Goal: Task Accomplishment & Management: Manage account settings

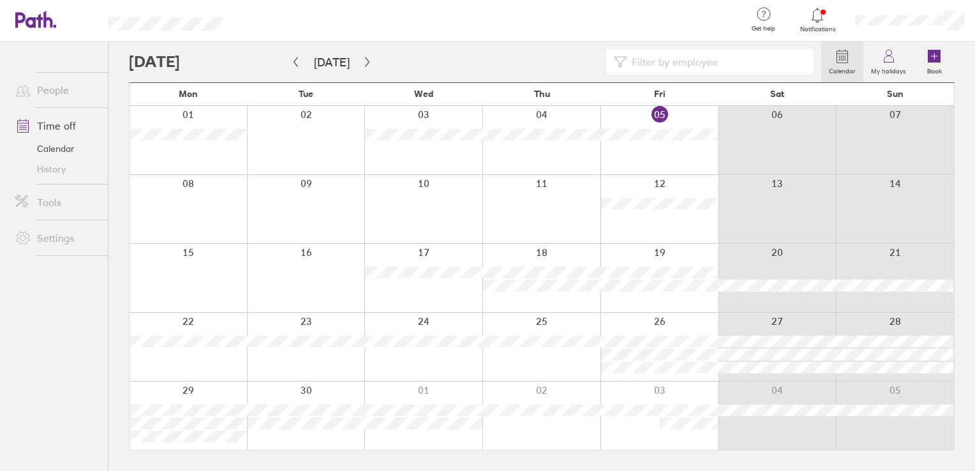
click at [829, 20] on div at bounding box center [817, 15] width 41 height 18
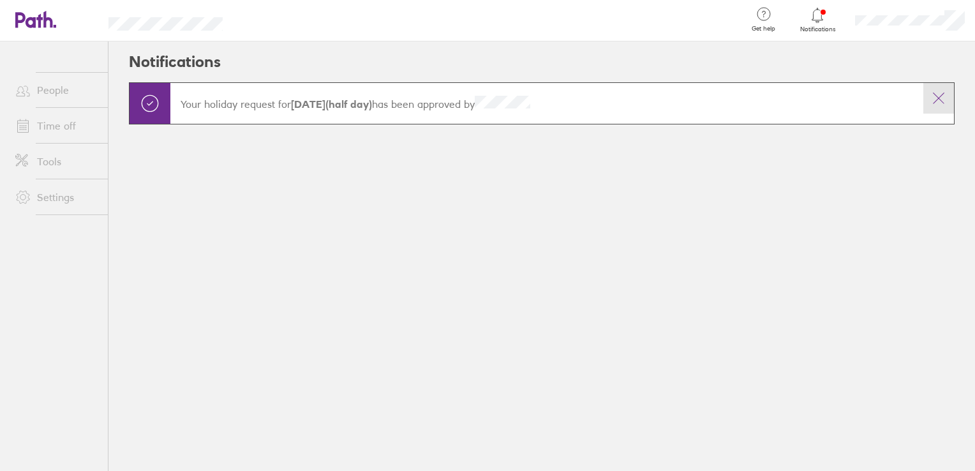
click at [941, 101] on icon at bounding box center [938, 98] width 15 height 15
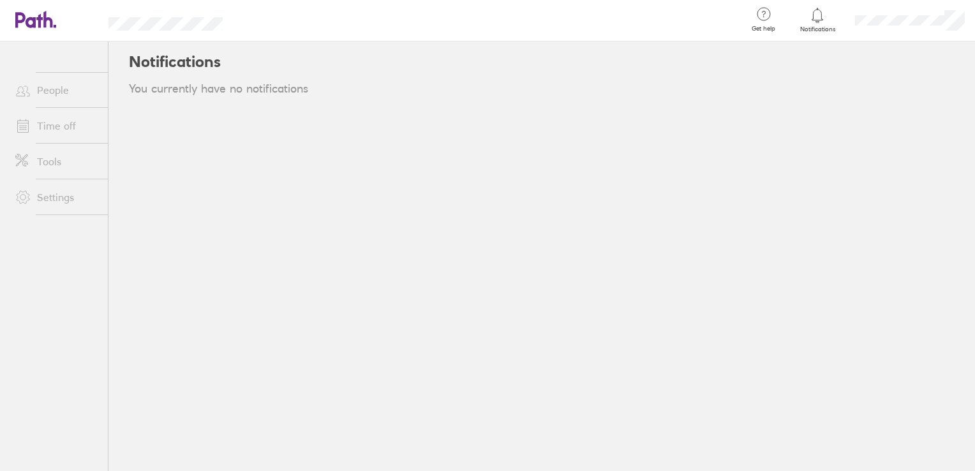
click at [46, 123] on link "Time off" at bounding box center [56, 126] width 103 height 26
